Goal: Transaction & Acquisition: Purchase product/service

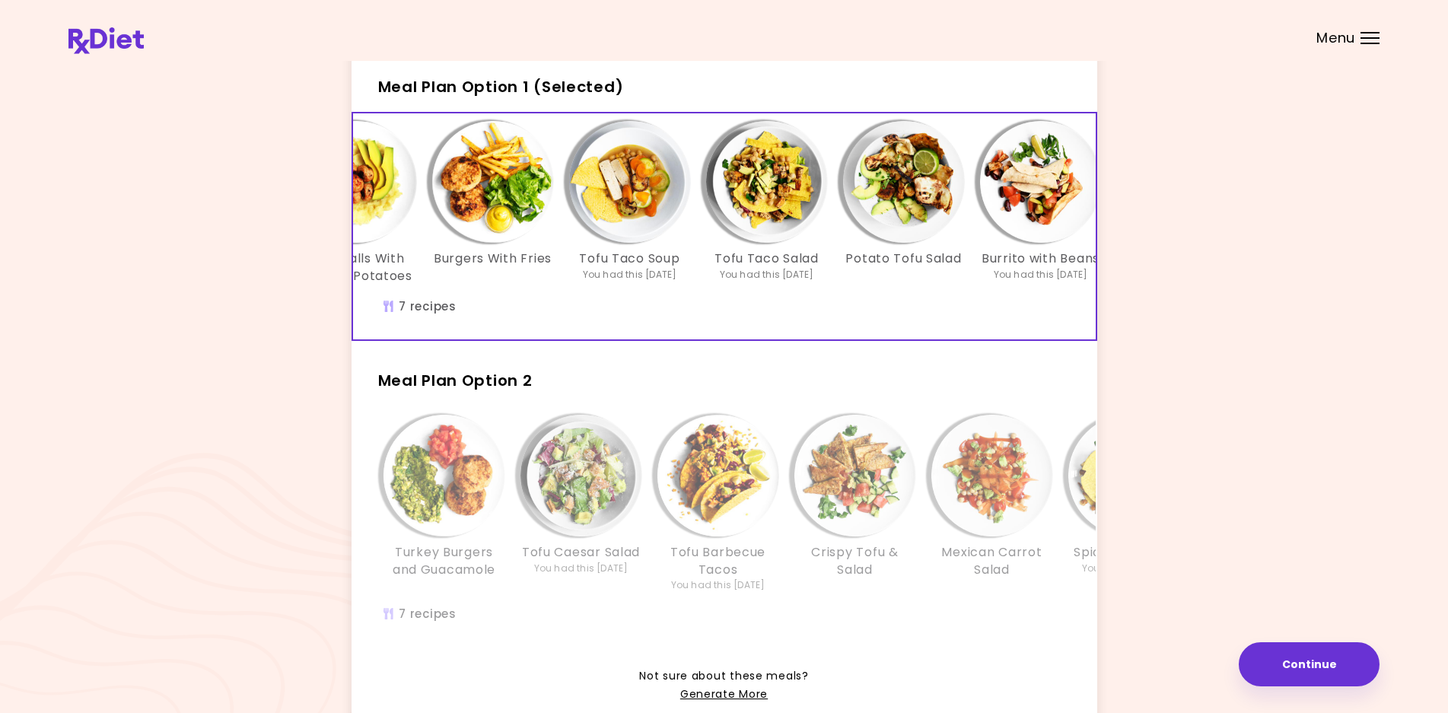
scroll to position [0, 262]
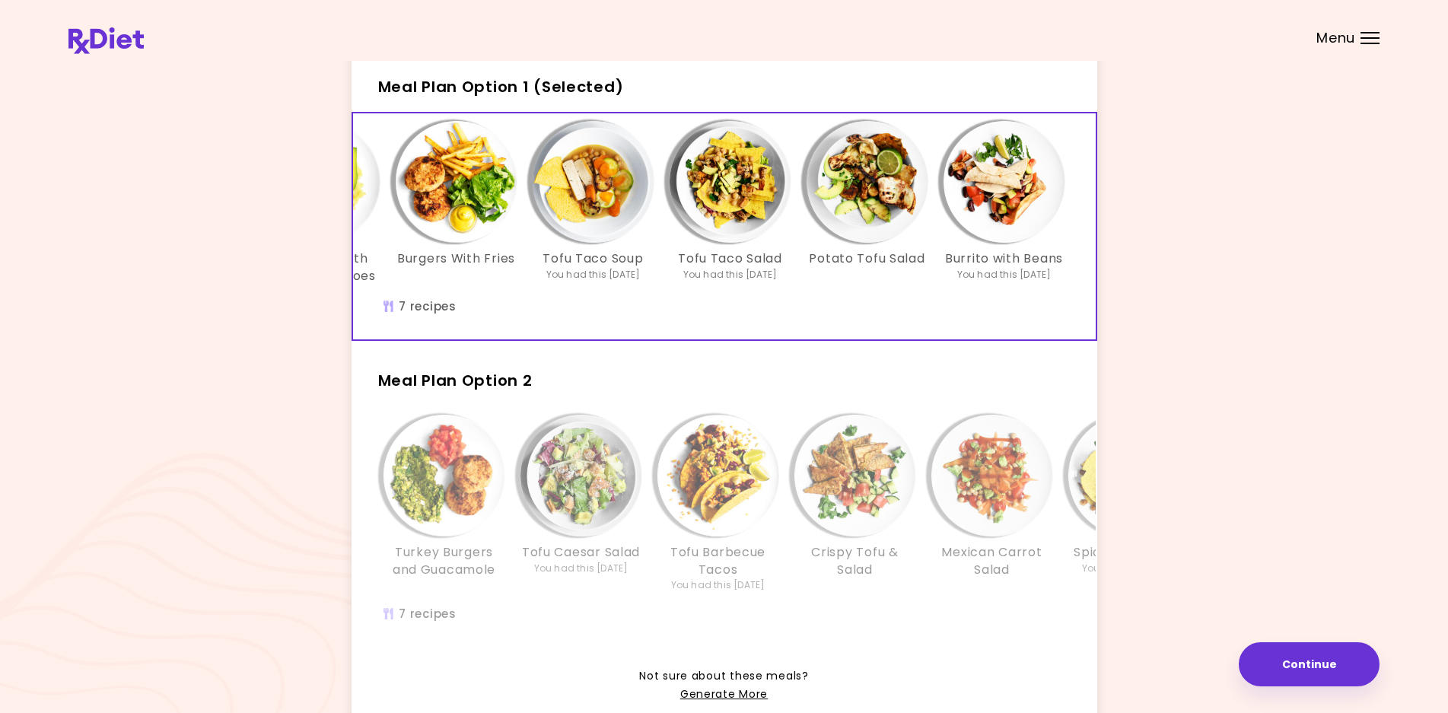
drag, startPoint x: 723, startPoint y: 334, endPoint x: 637, endPoint y: 359, distance: 90.3
click at [647, 341] on div "Turkey Baked Chili Meatballs With Mashed Potatoes Burgers With Fries Tofu Taco …" at bounding box center [723, 226] width 745 height 229
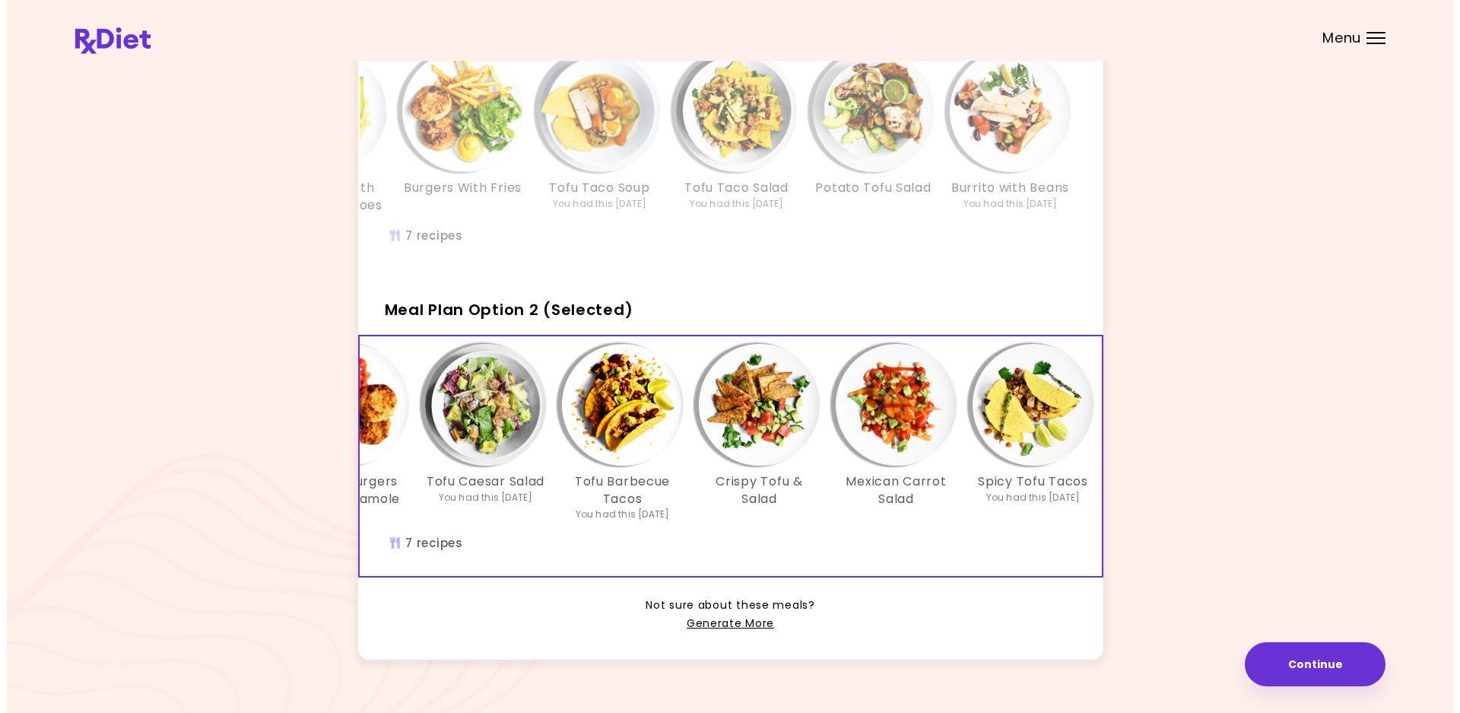
scroll to position [0, 0]
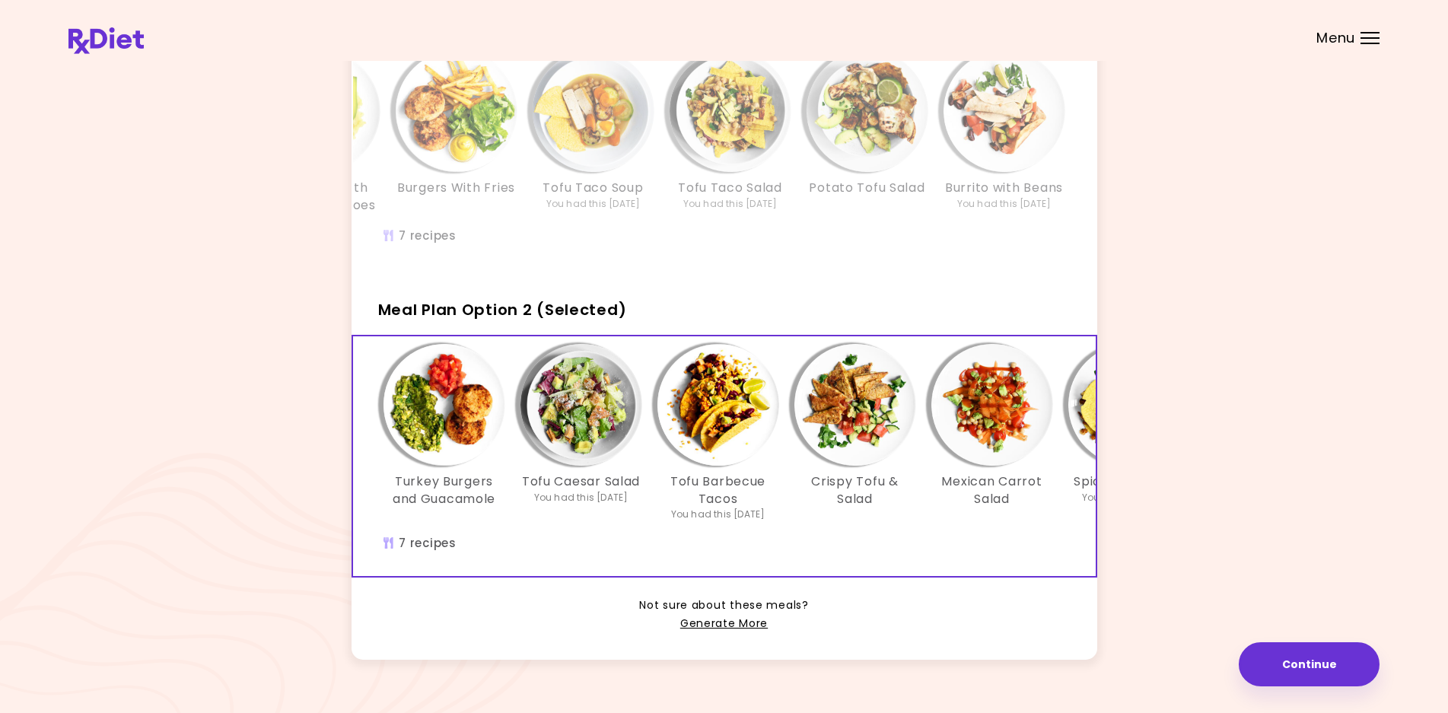
click at [700, 450] on img "Info - Tofu Barbecue Tacos - Meal Plan Option 2 (Selected)" at bounding box center [718, 405] width 122 height 122
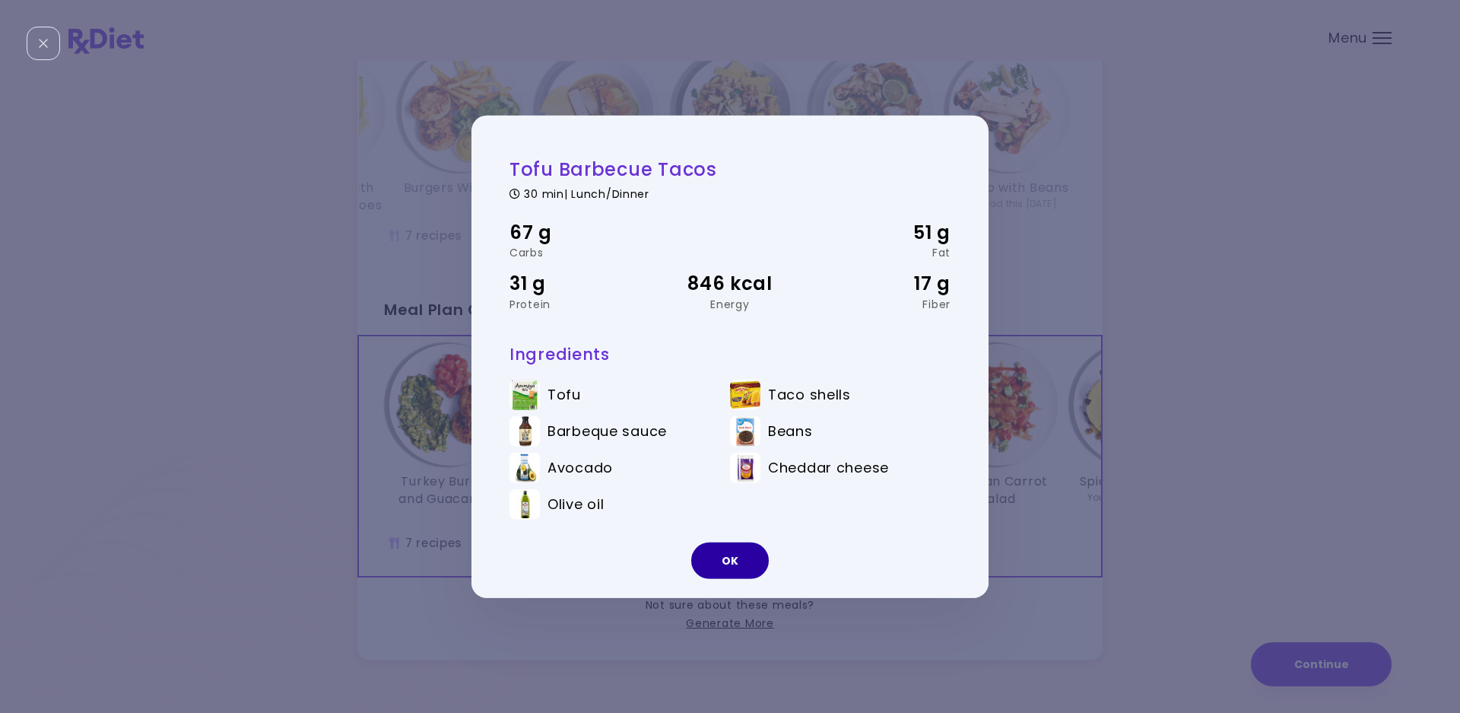
click at [703, 549] on button "OK" at bounding box center [730, 560] width 78 height 37
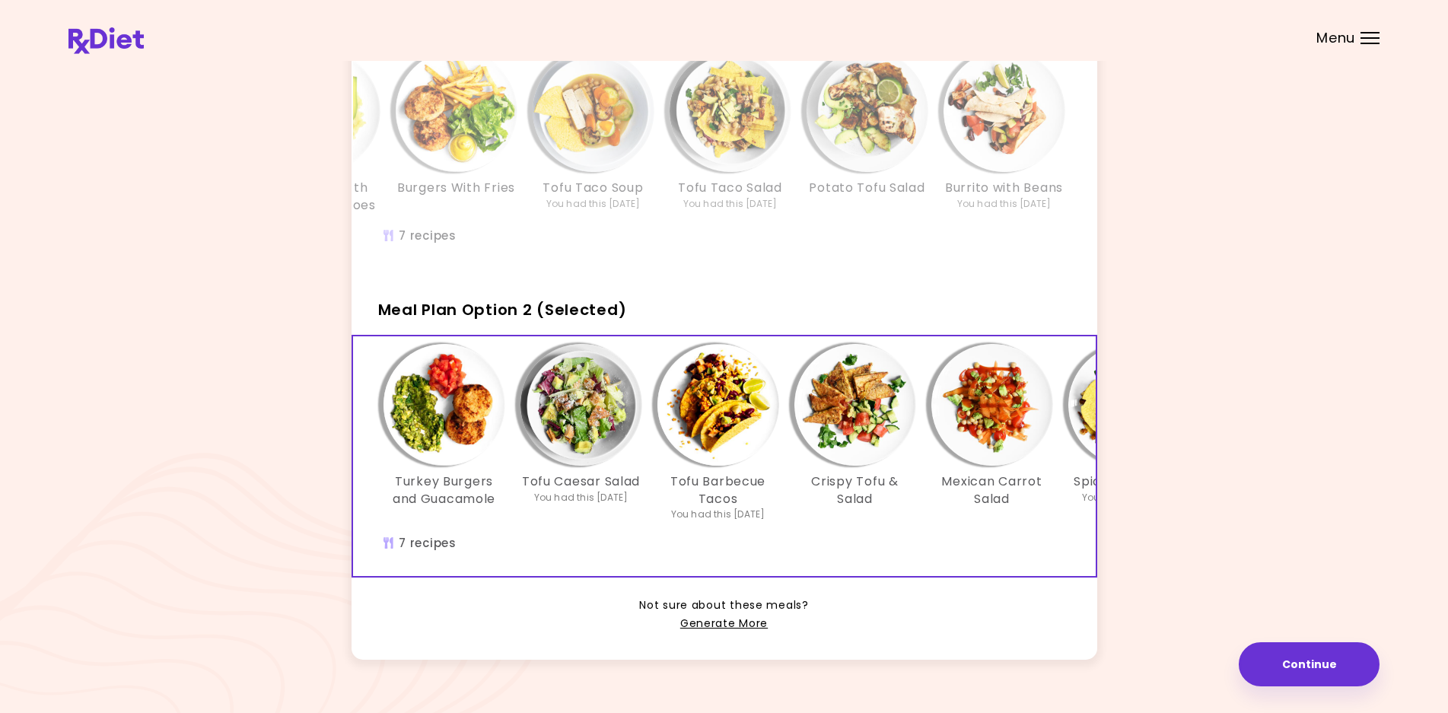
click at [638, 489] on h3 "Tofu Caesar Salad" at bounding box center [581, 481] width 118 height 17
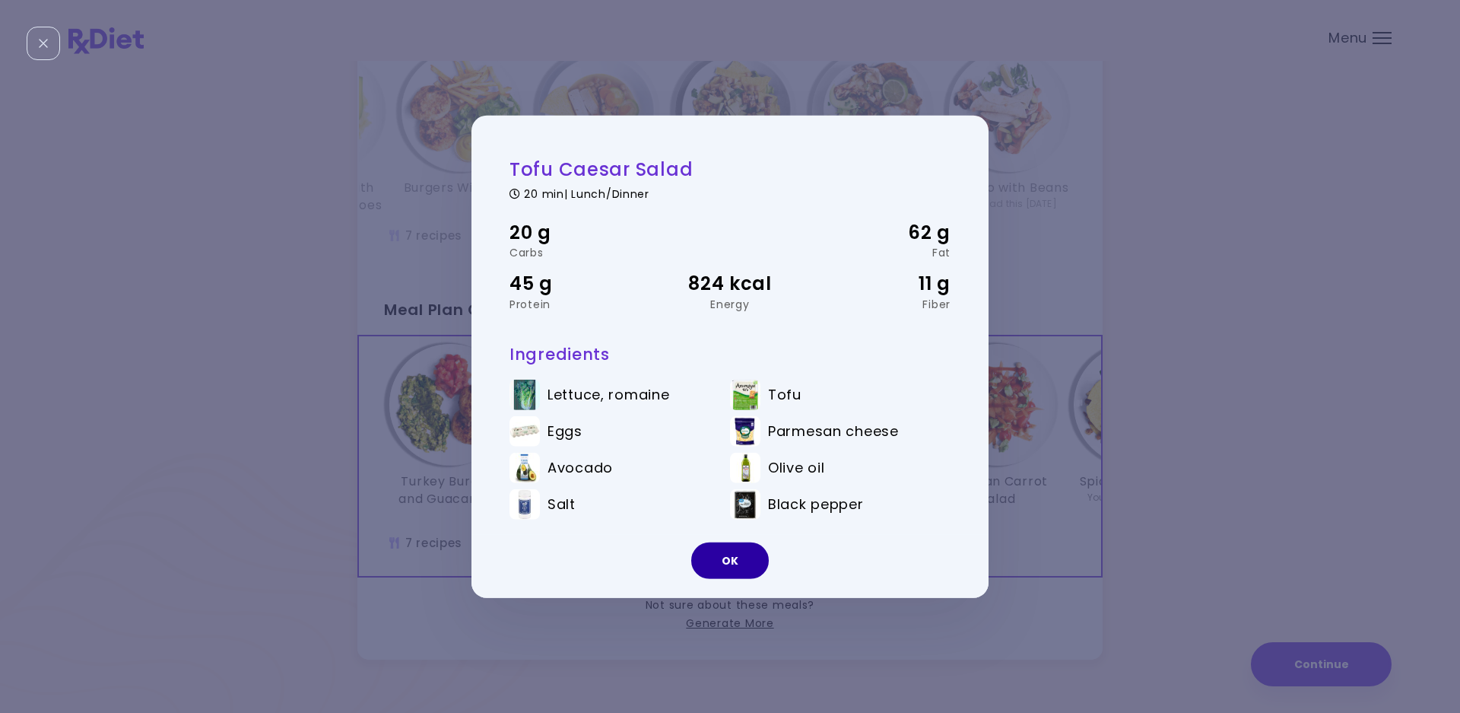
click at [705, 571] on button "OK" at bounding box center [730, 560] width 78 height 37
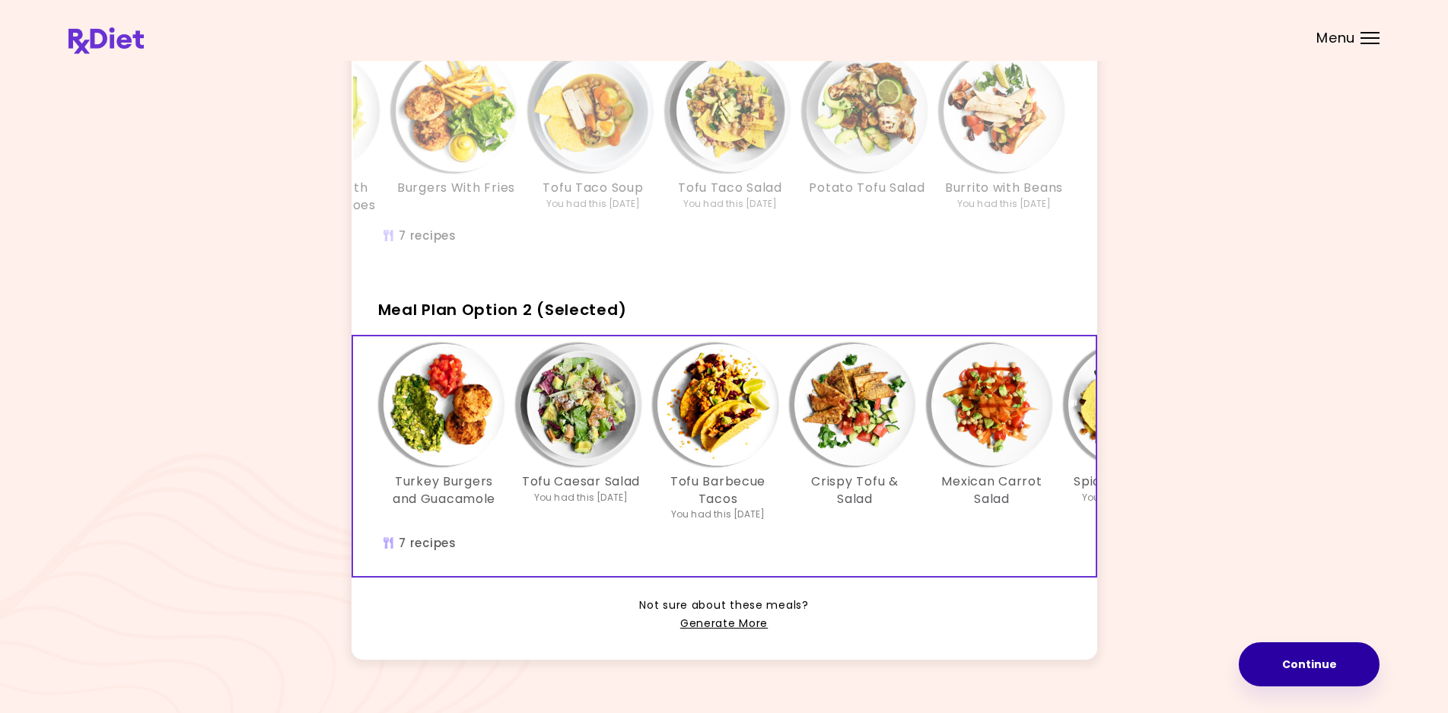
click at [1291, 663] on button "Continue" at bounding box center [1308, 664] width 141 height 44
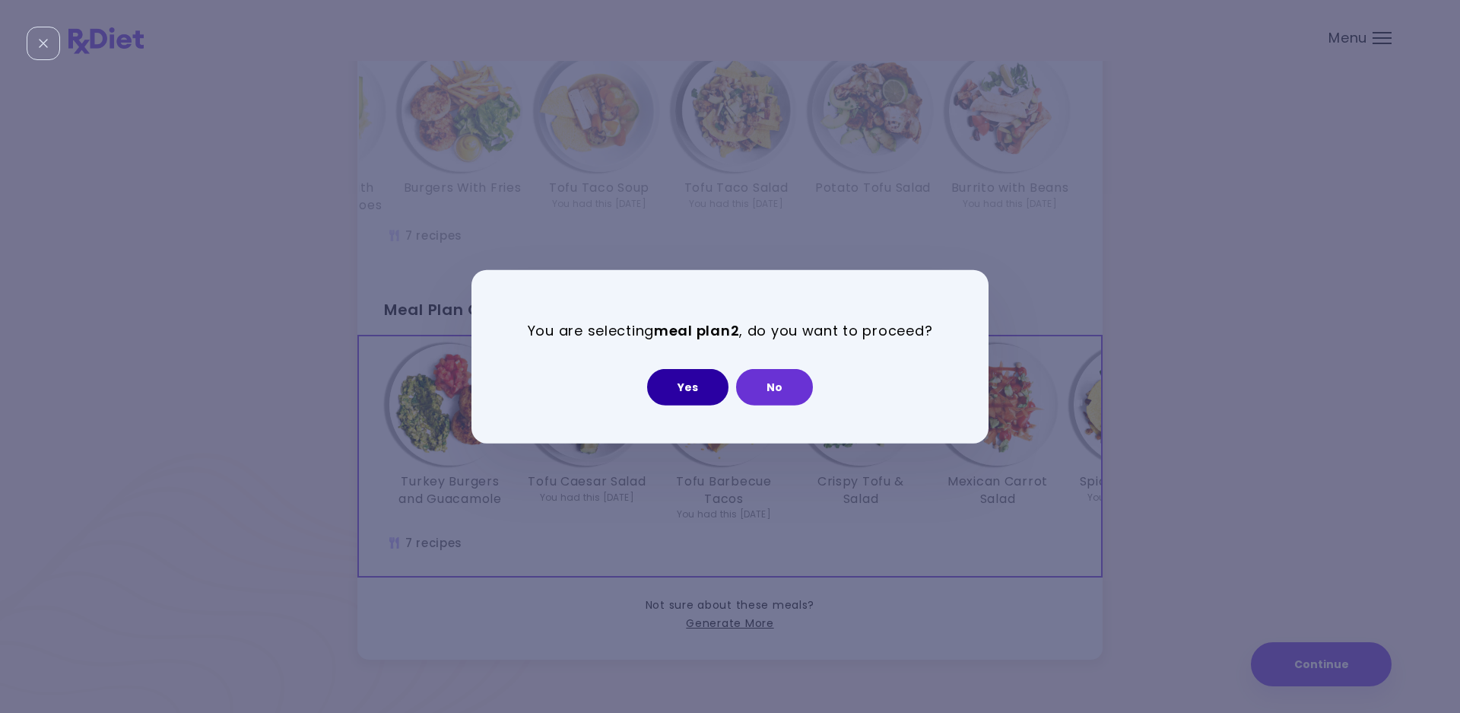
click at [666, 393] on button "Yes" at bounding box center [687, 387] width 81 height 37
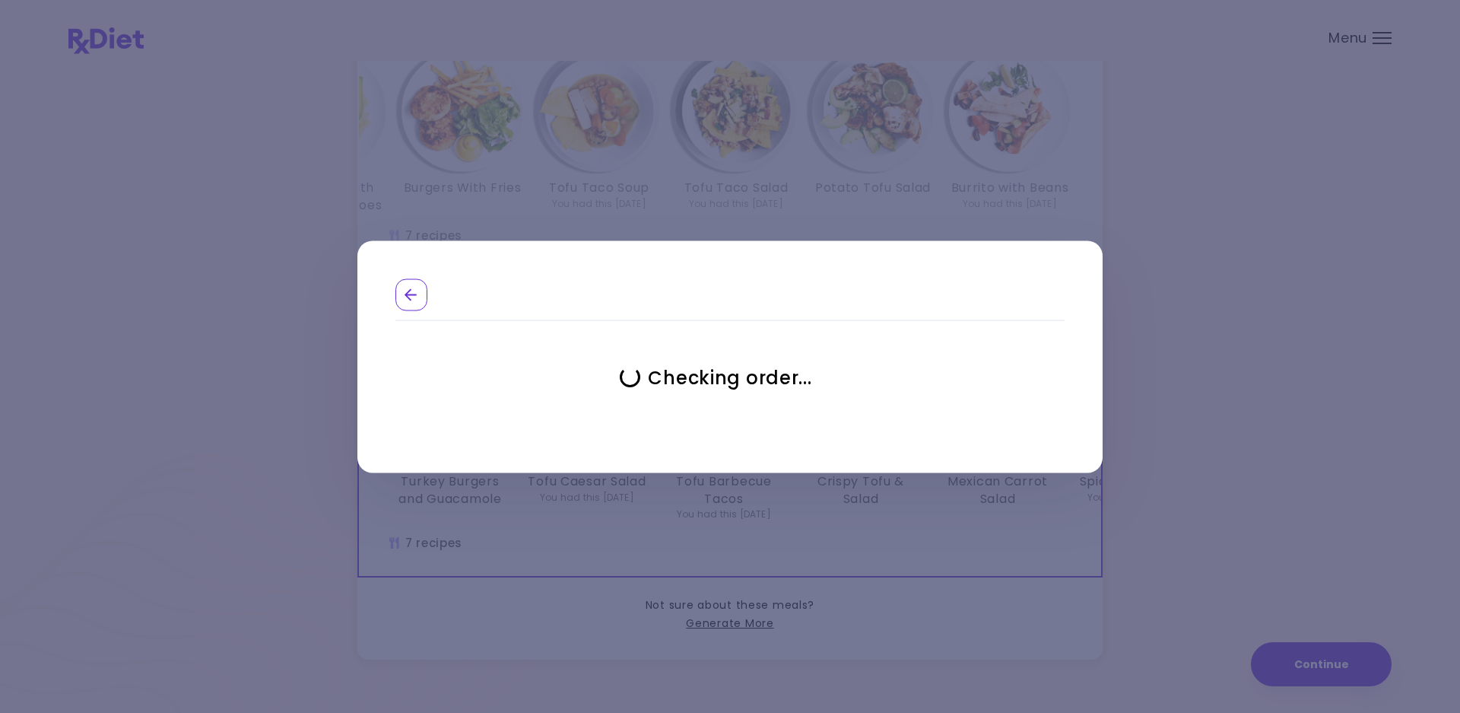
select select "**********"
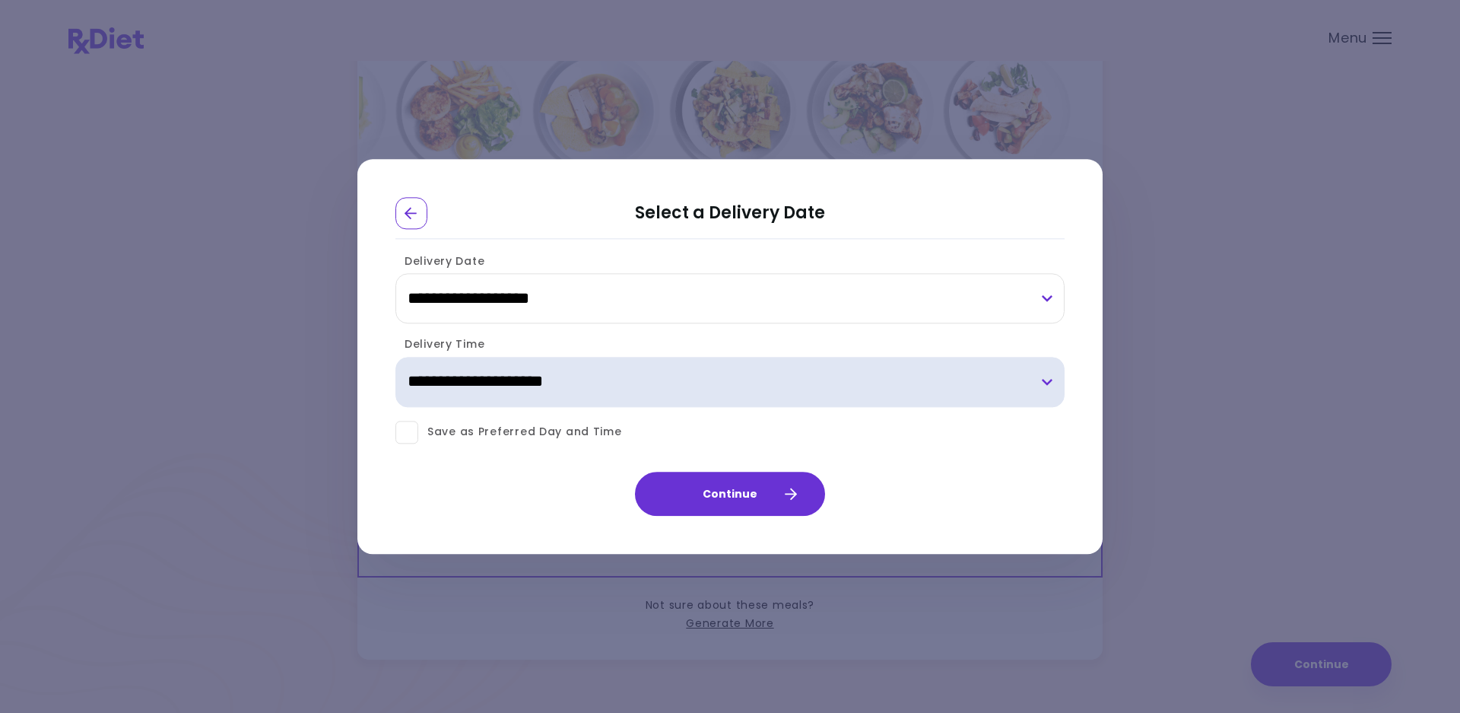
click at [765, 394] on select "**********" at bounding box center [730, 382] width 669 height 50
select select "*"
click at [396, 357] on select "**********" at bounding box center [730, 382] width 669 height 50
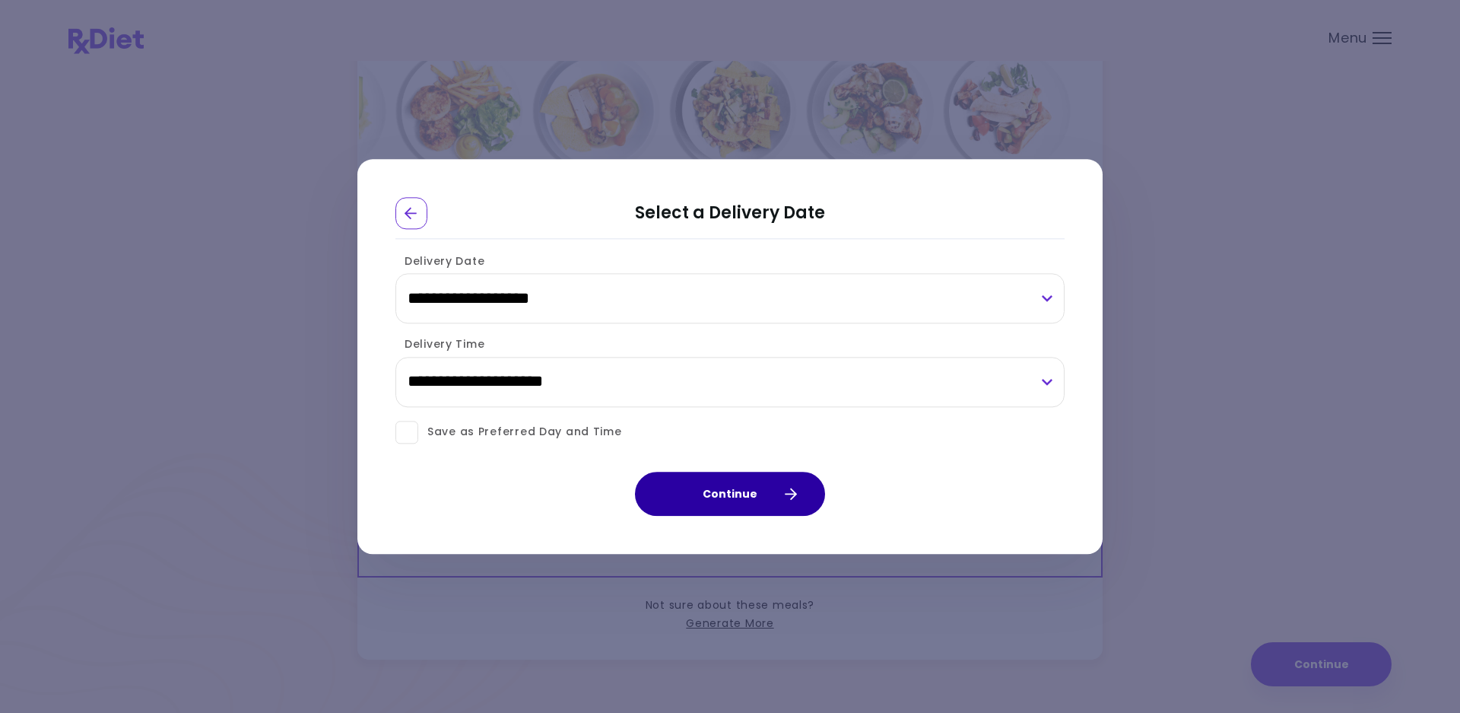
click at [705, 501] on button "Continue" at bounding box center [730, 494] width 190 height 44
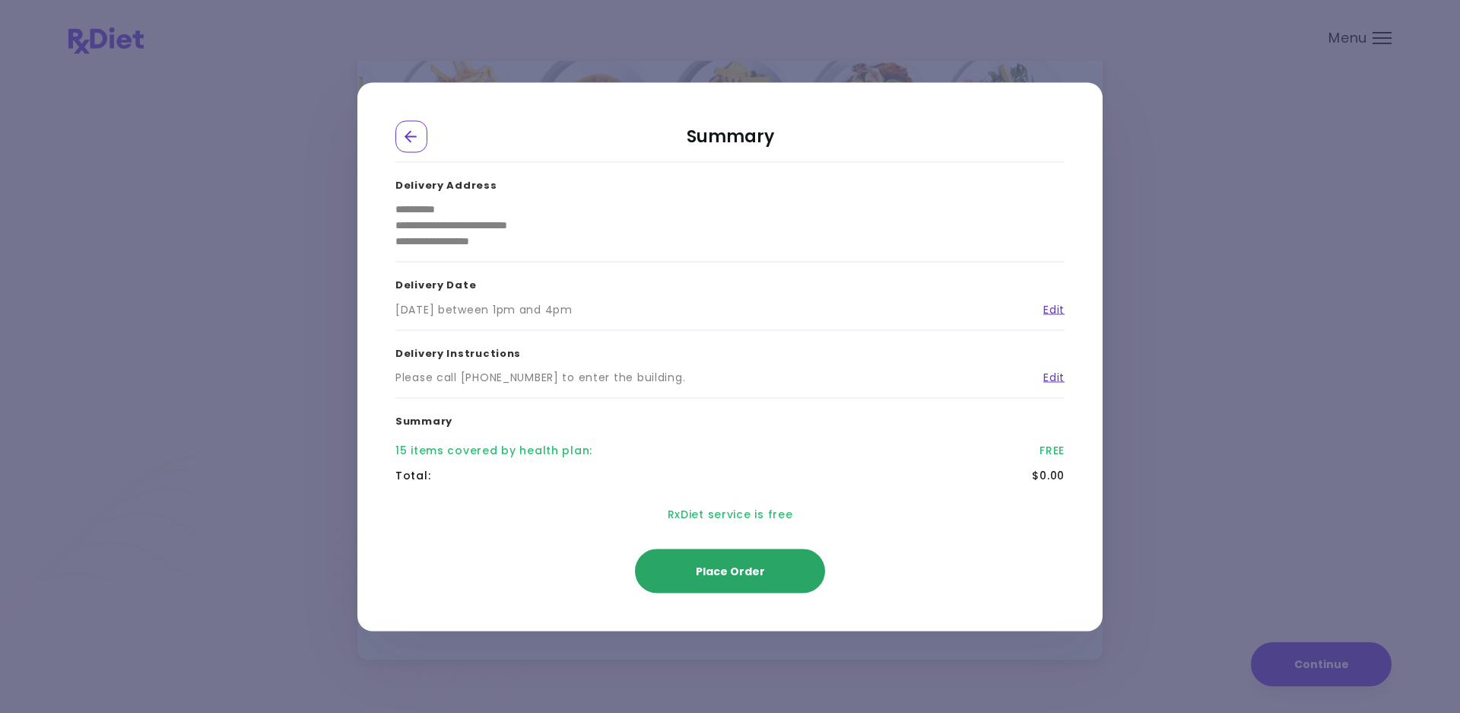
click at [736, 582] on button "Place Order" at bounding box center [730, 570] width 190 height 44
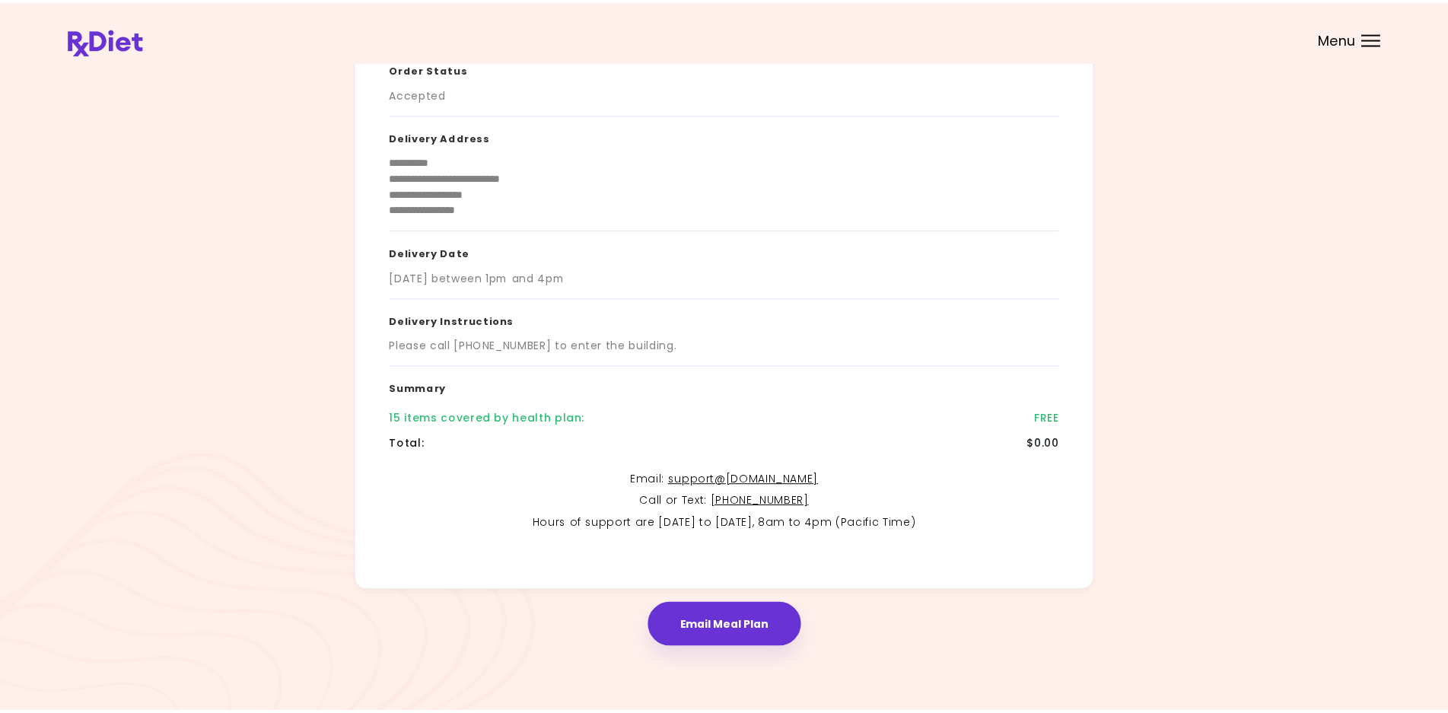
scroll to position [98, 0]
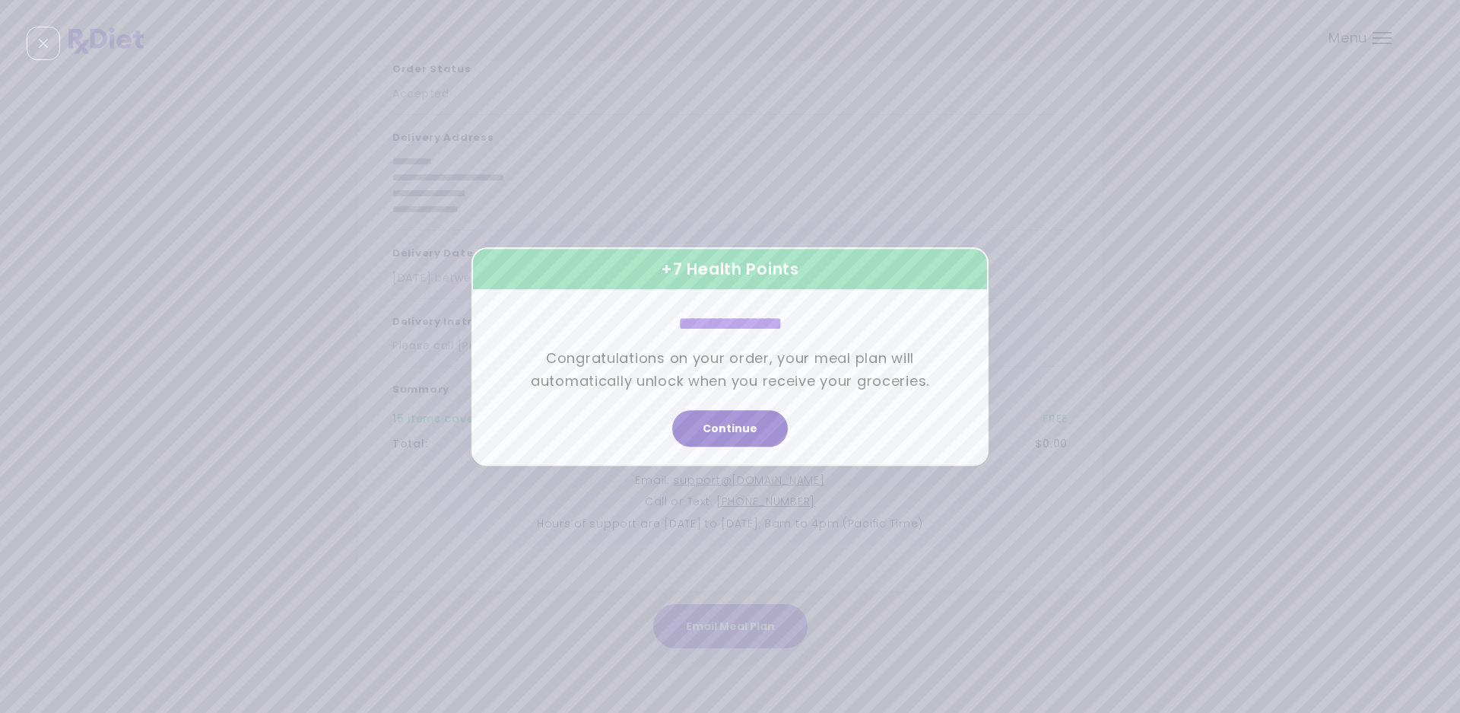
click at [722, 440] on button "Continue" at bounding box center [730, 428] width 116 height 37
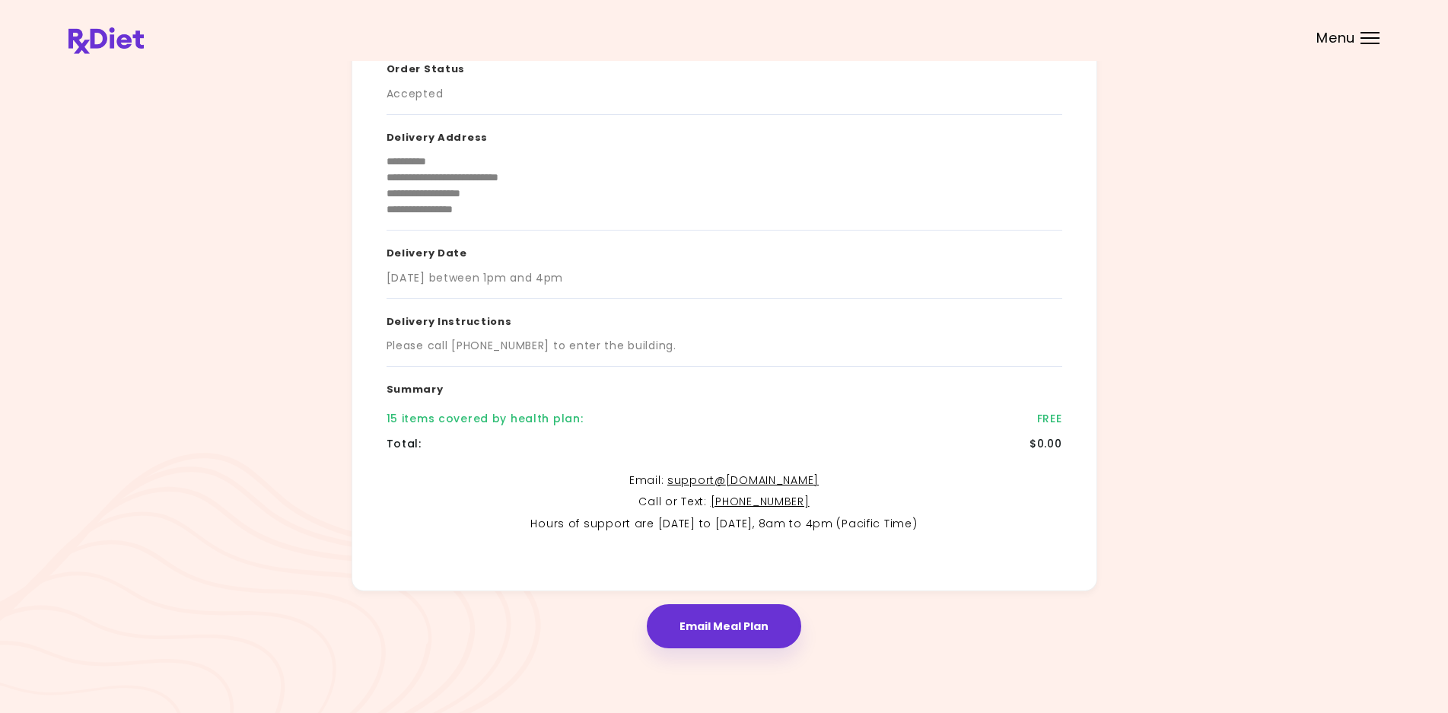
scroll to position [0, 0]
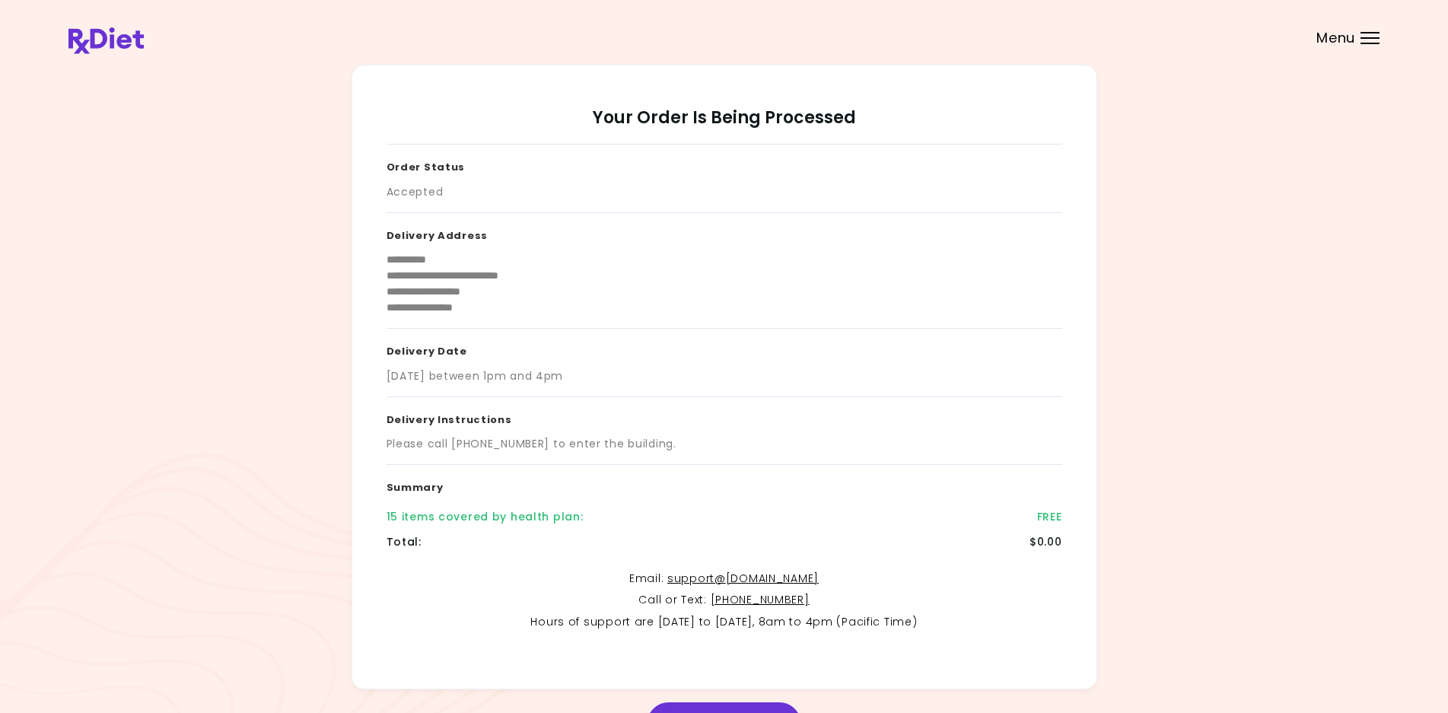
click at [1360, 42] on div "Menu" at bounding box center [1369, 38] width 19 height 12
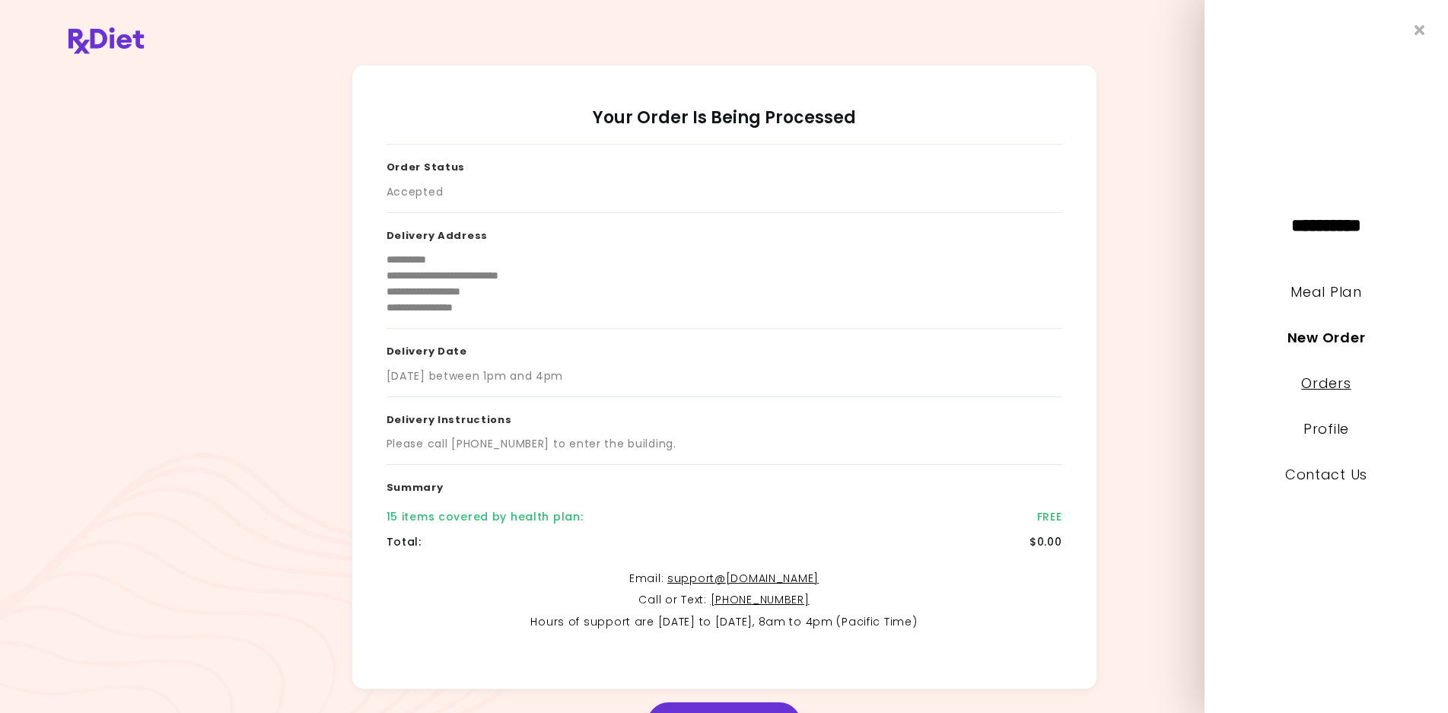
click at [1340, 387] on link "Orders" at bounding box center [1325, 382] width 49 height 19
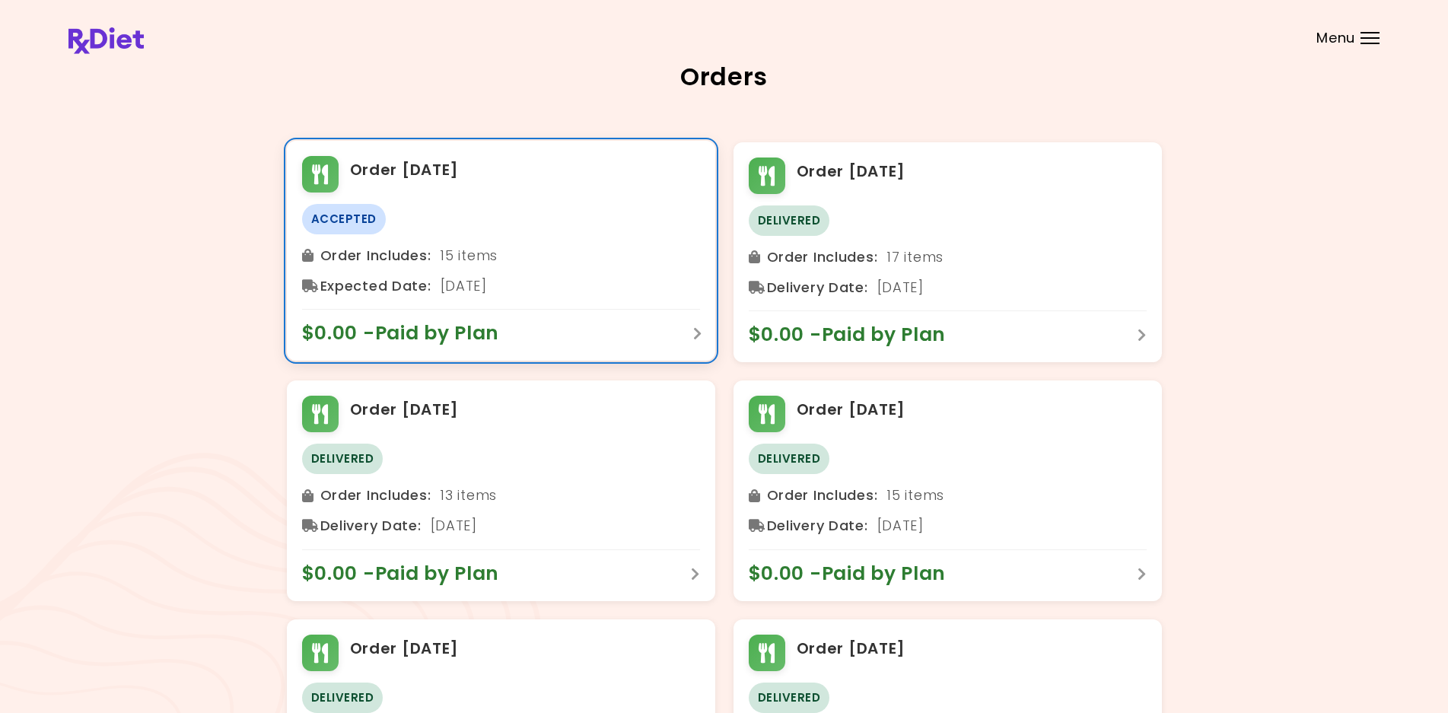
click at [434, 326] on span "$0.00 - Paid by Plan" at bounding box center [408, 333] width 213 height 24
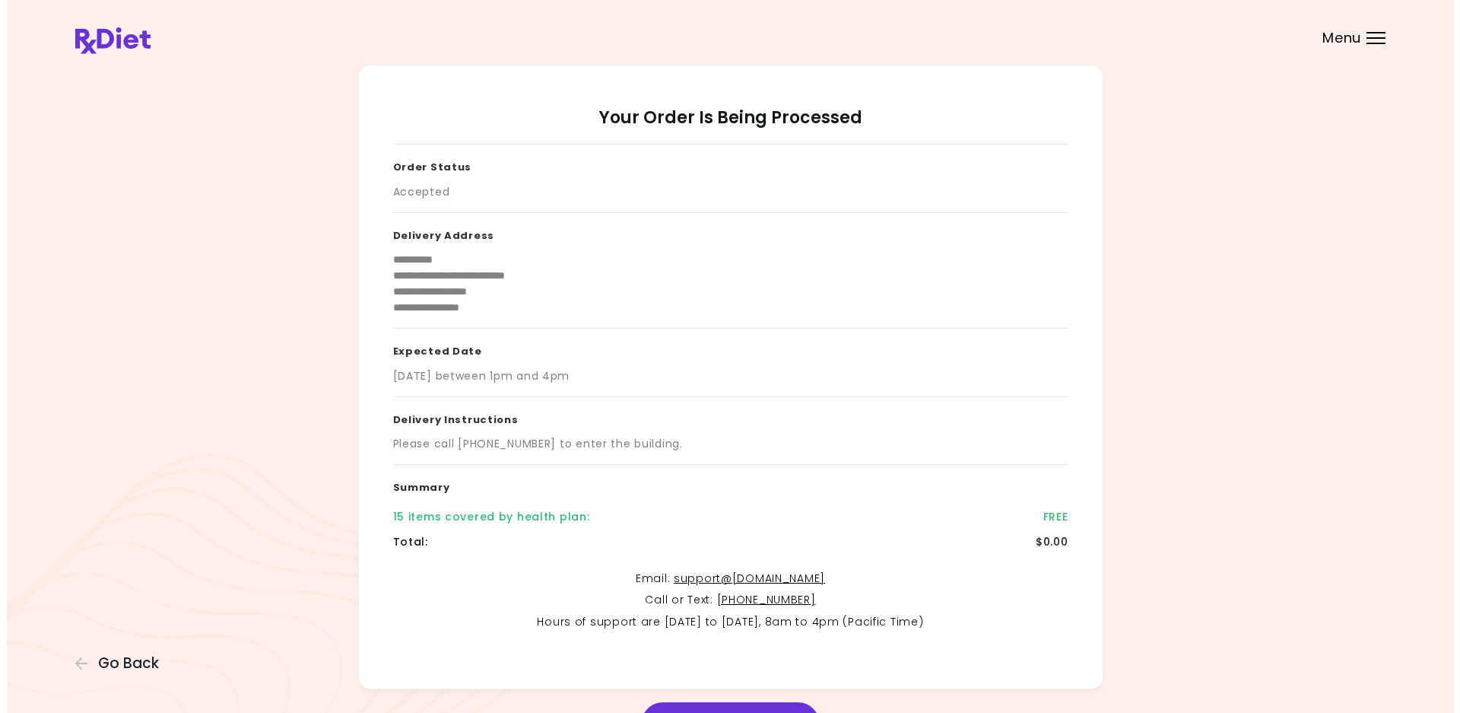
scroll to position [98, 0]
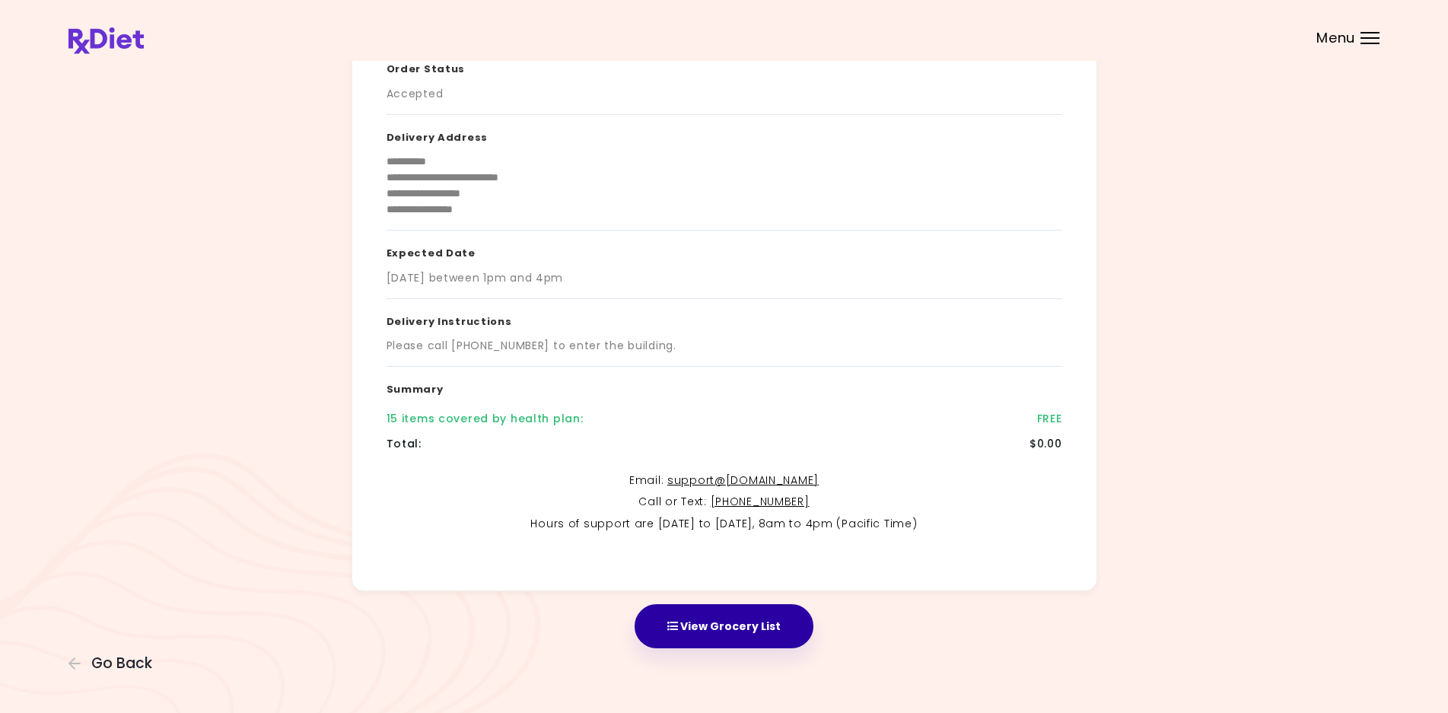
click at [701, 628] on button "View Grocery List" at bounding box center [723, 626] width 179 height 44
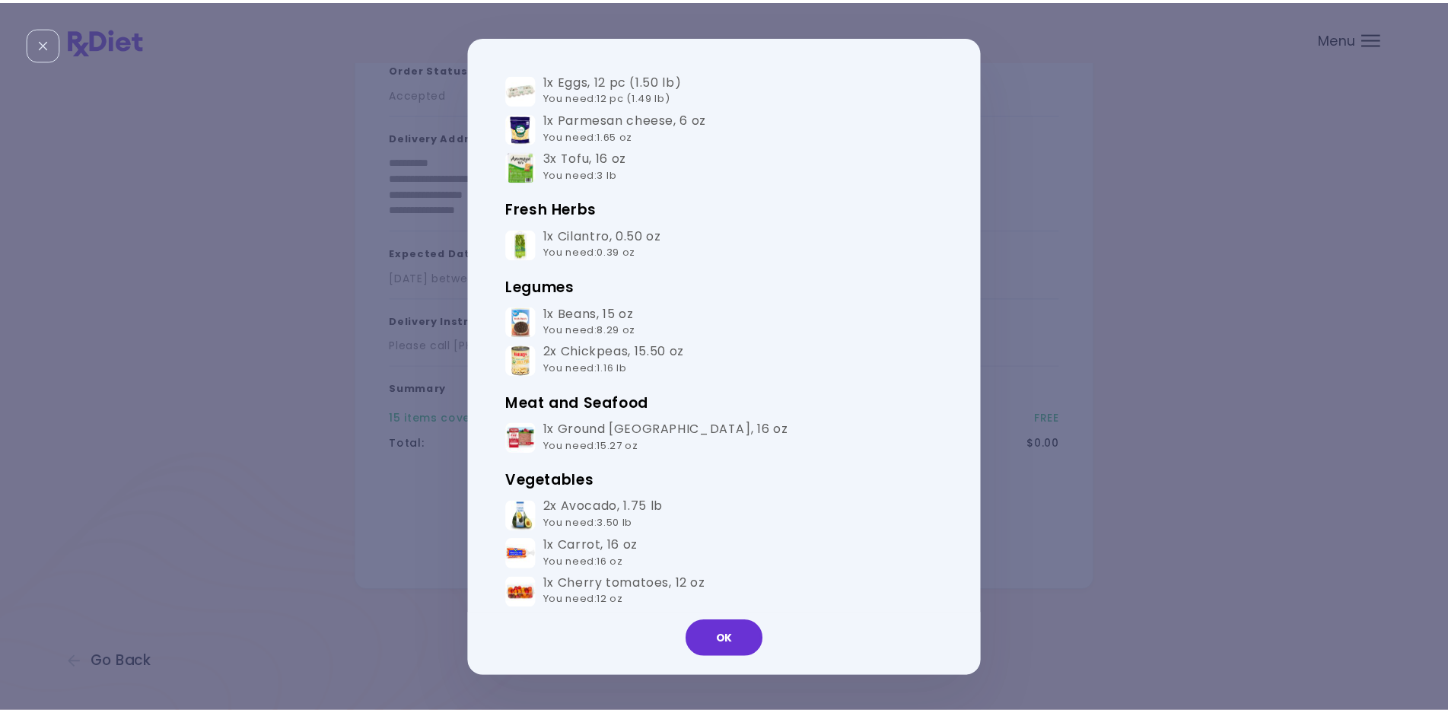
scroll to position [0, 0]
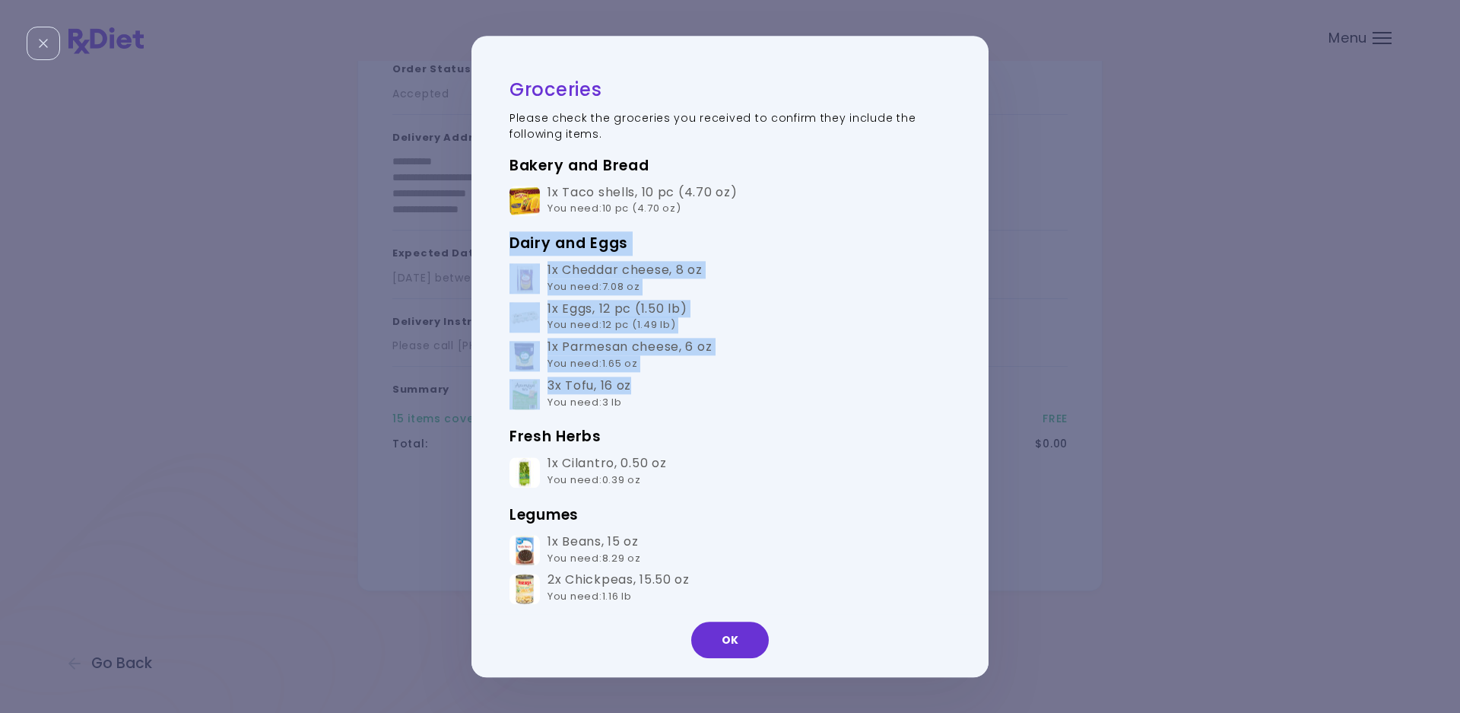
drag, startPoint x: 660, startPoint y: 381, endPoint x: 491, endPoint y: 278, distance: 198.3
click at [491, 278] on div "Groceries Please check the groceries you received to confirm they include the f…" at bounding box center [723, 356] width 502 height 565
click at [730, 637] on button "OK" at bounding box center [730, 639] width 78 height 37
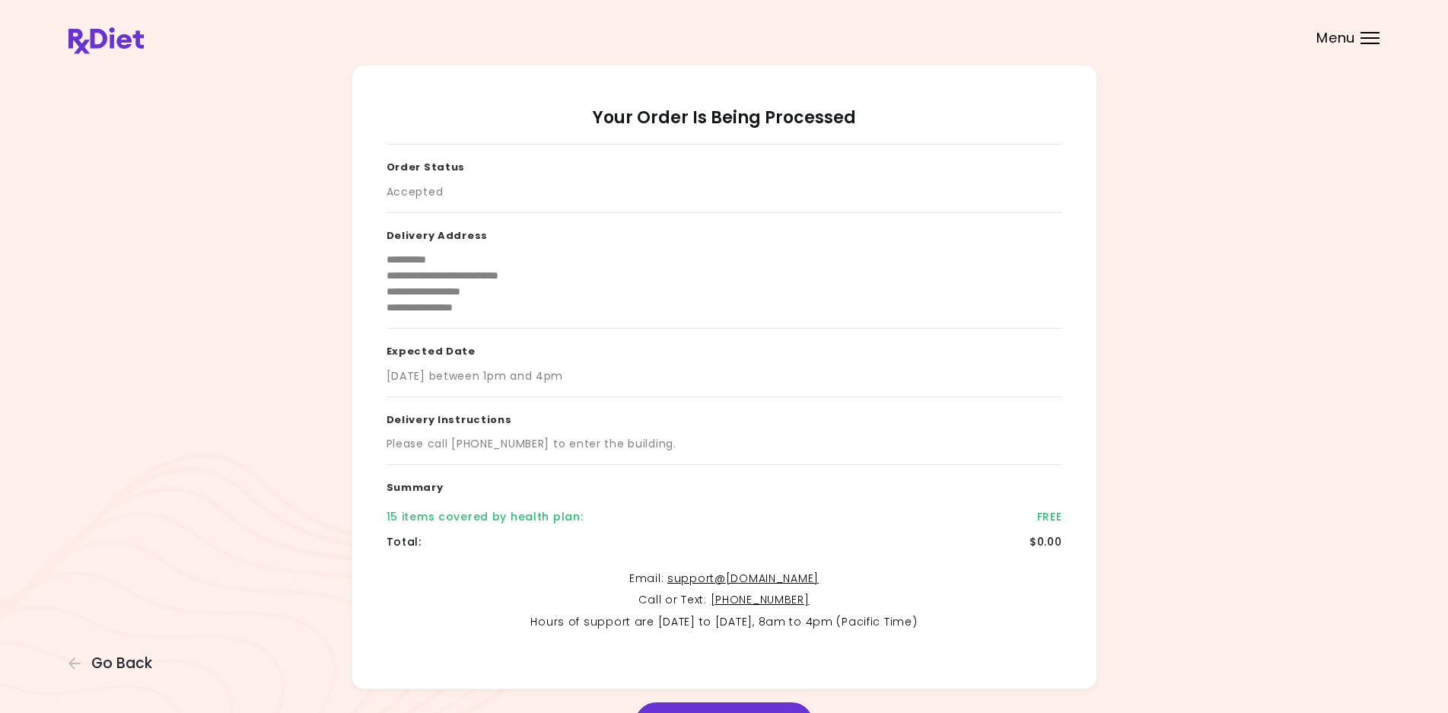
click at [1361, 35] on div "Menu" at bounding box center [1369, 38] width 19 height 12
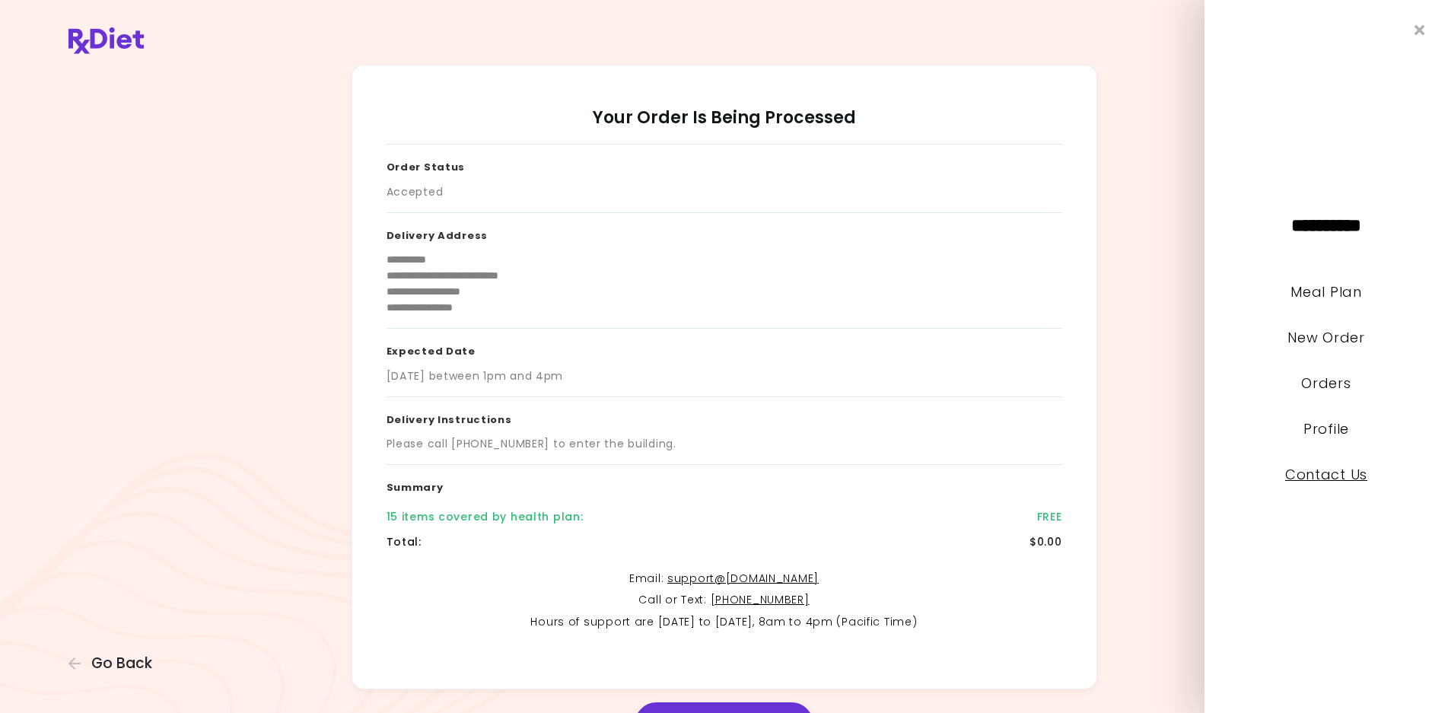
click at [1317, 474] on link "Contact Us" at bounding box center [1326, 474] width 82 height 19
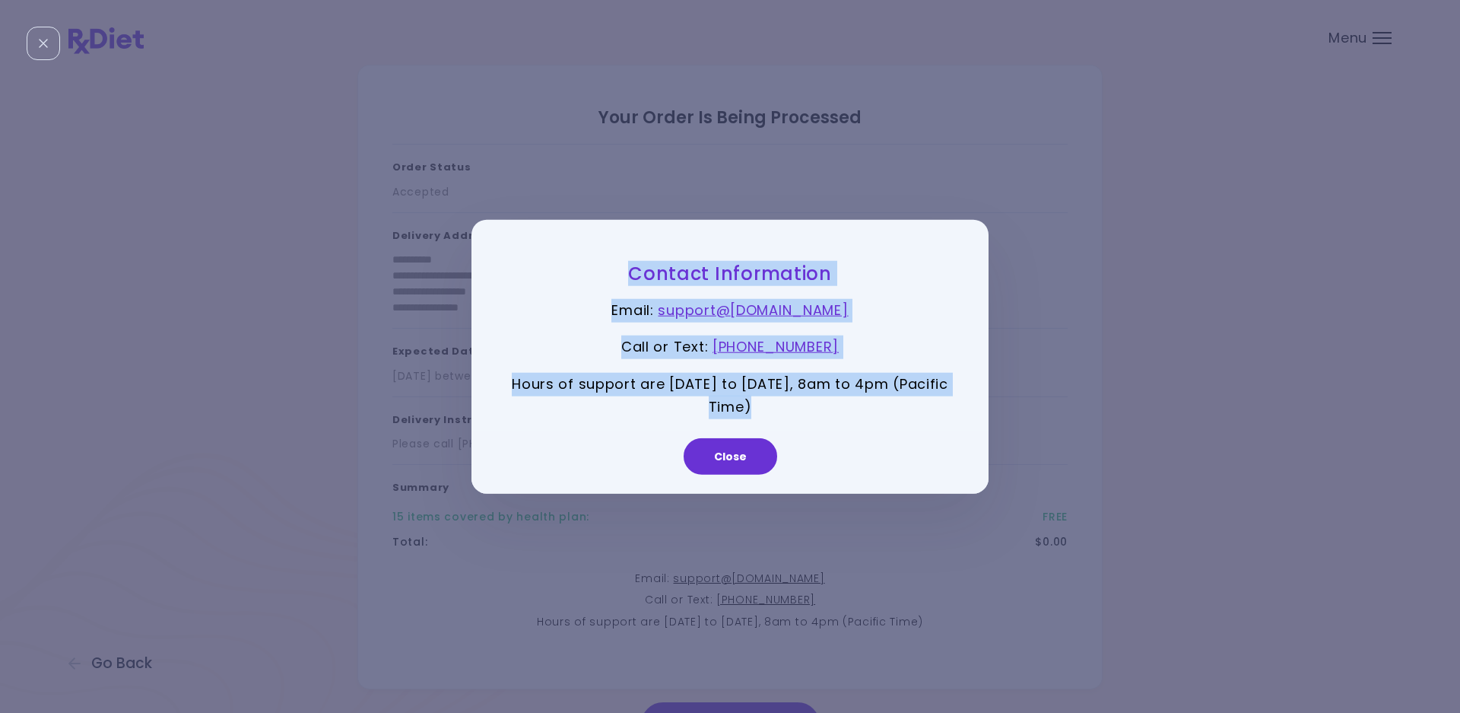
drag, startPoint x: 803, startPoint y: 410, endPoint x: 584, endPoint y: 254, distance: 268.9
click at [584, 254] on div "Contact Information Email : support@ [DOMAIN_NAME] Call or Text : [PHONE_NUMBER…" at bounding box center [730, 356] width 517 height 275
click at [733, 456] on button "Close" at bounding box center [731, 456] width 94 height 37
